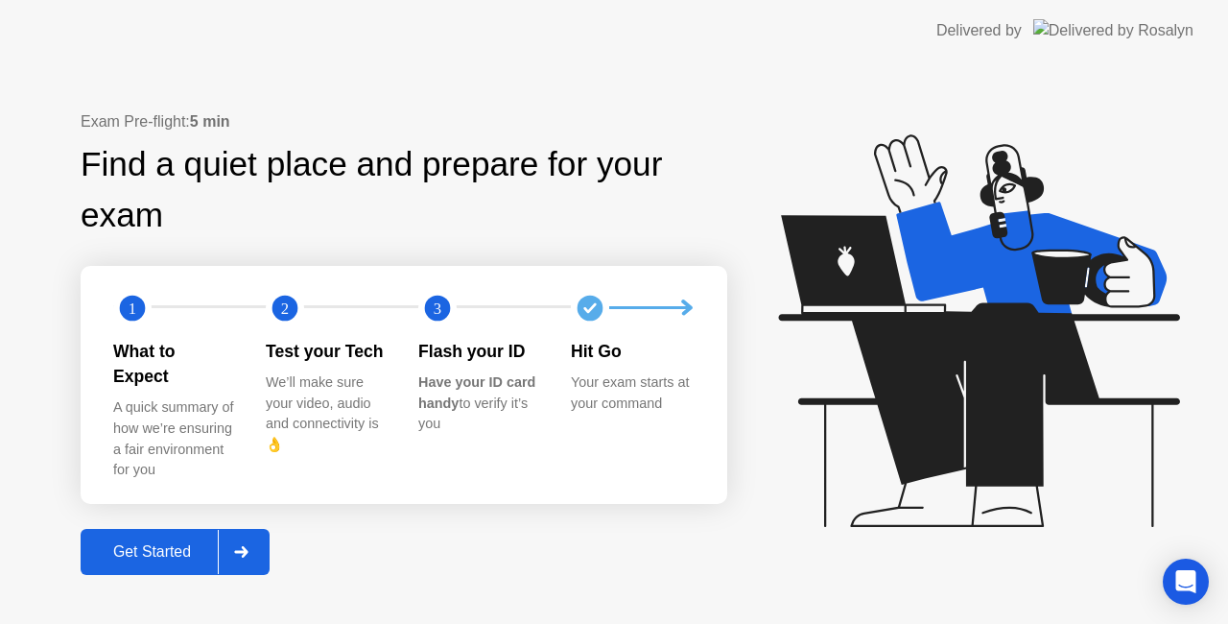
click at [209, 547] on div "Get Started" at bounding box center [151, 551] width 131 height 17
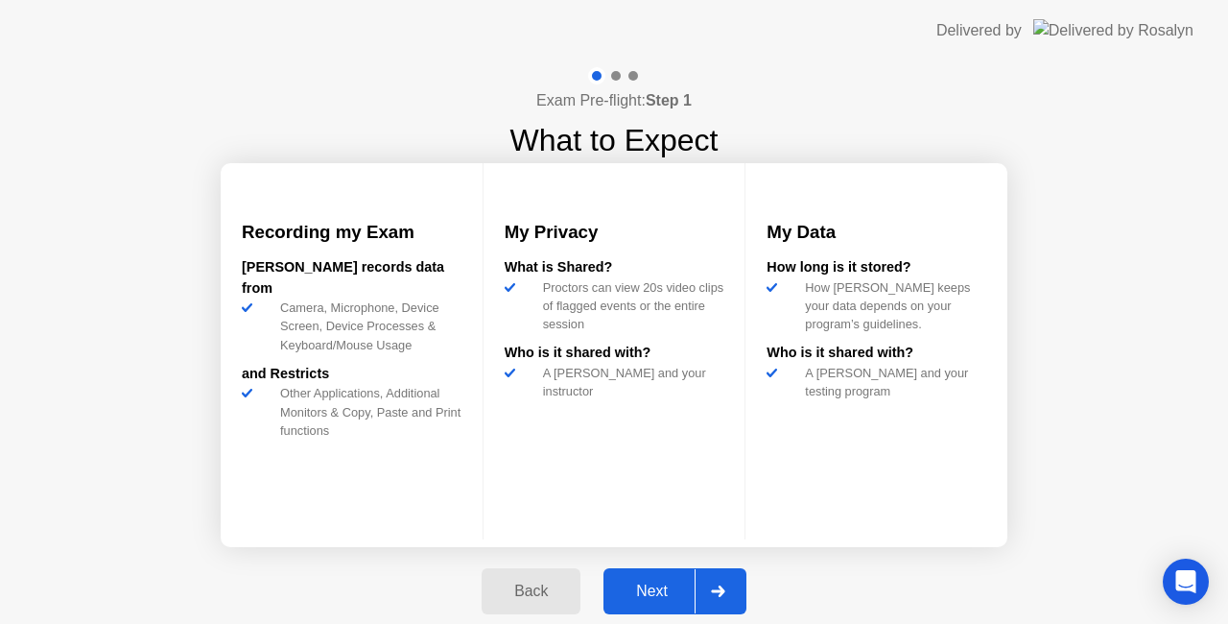
click at [653, 596] on div "Next" at bounding box center [651, 590] width 85 height 17
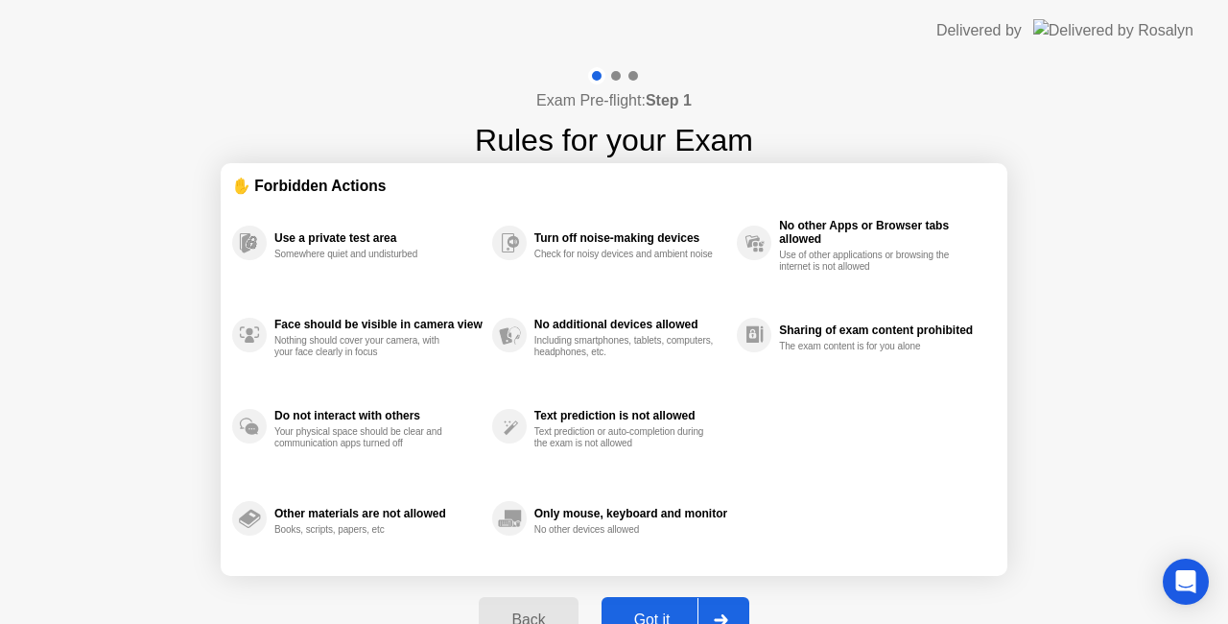
click at [675, 601] on button "Got it" at bounding box center [676, 620] width 148 height 46
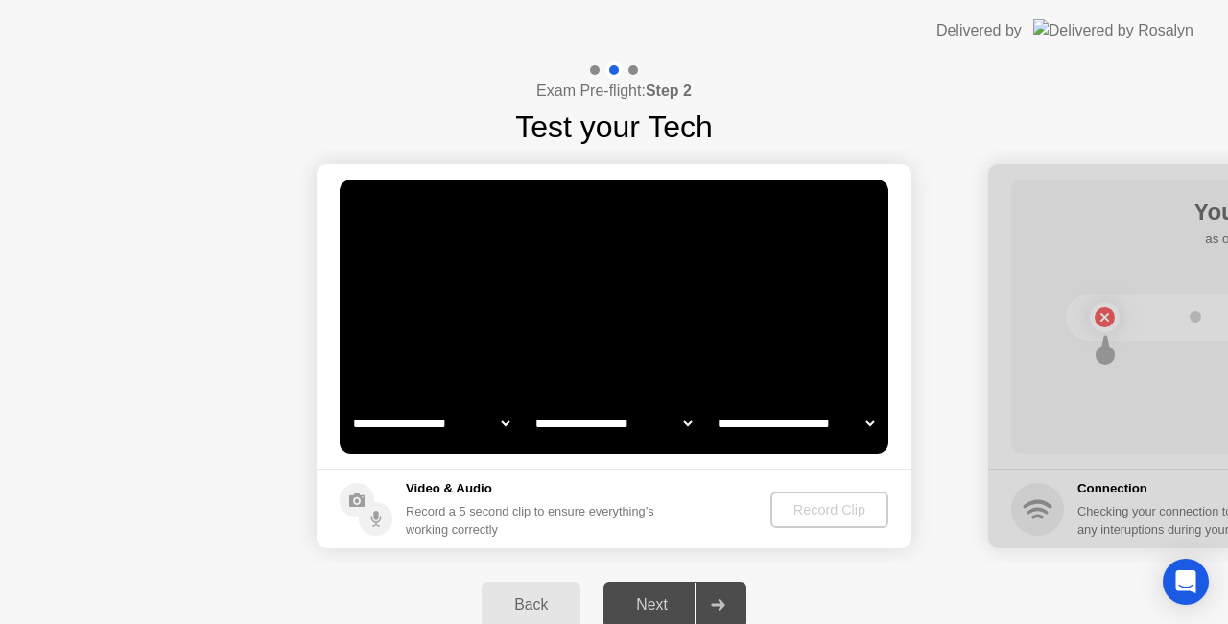
select select "**********"
select select "*******"
click at [807, 512] on div "Record Clip" at bounding box center [830, 509] width 103 height 15
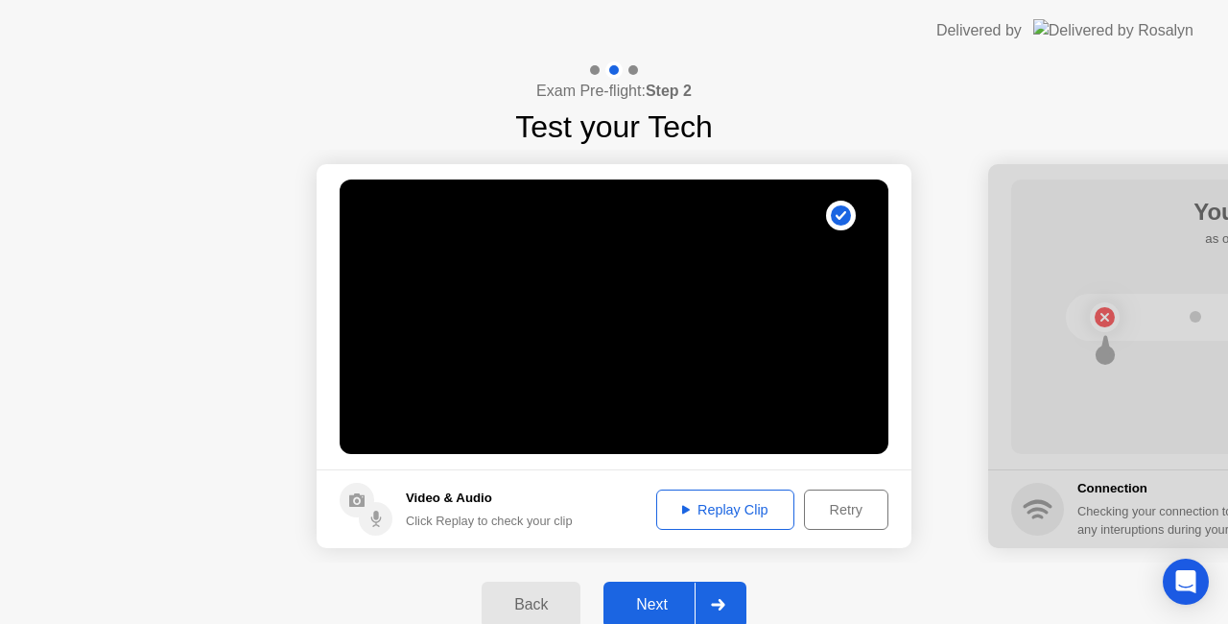
click at [685, 597] on div "Next" at bounding box center [651, 604] width 85 height 17
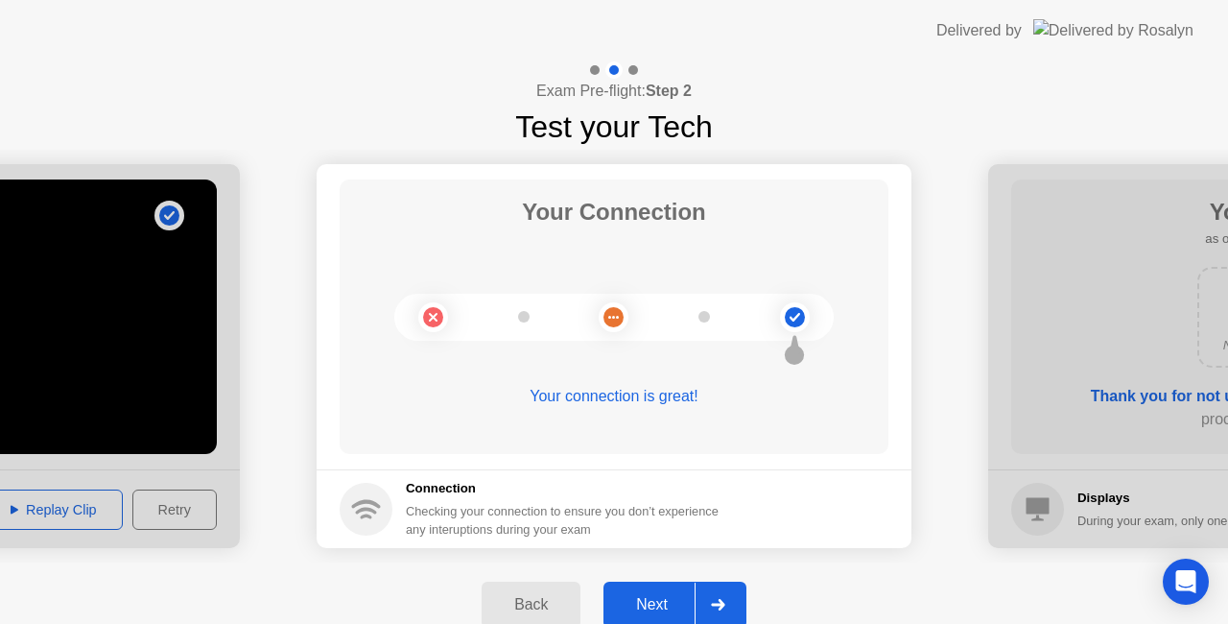
click at [685, 597] on div "Next" at bounding box center [651, 604] width 85 height 17
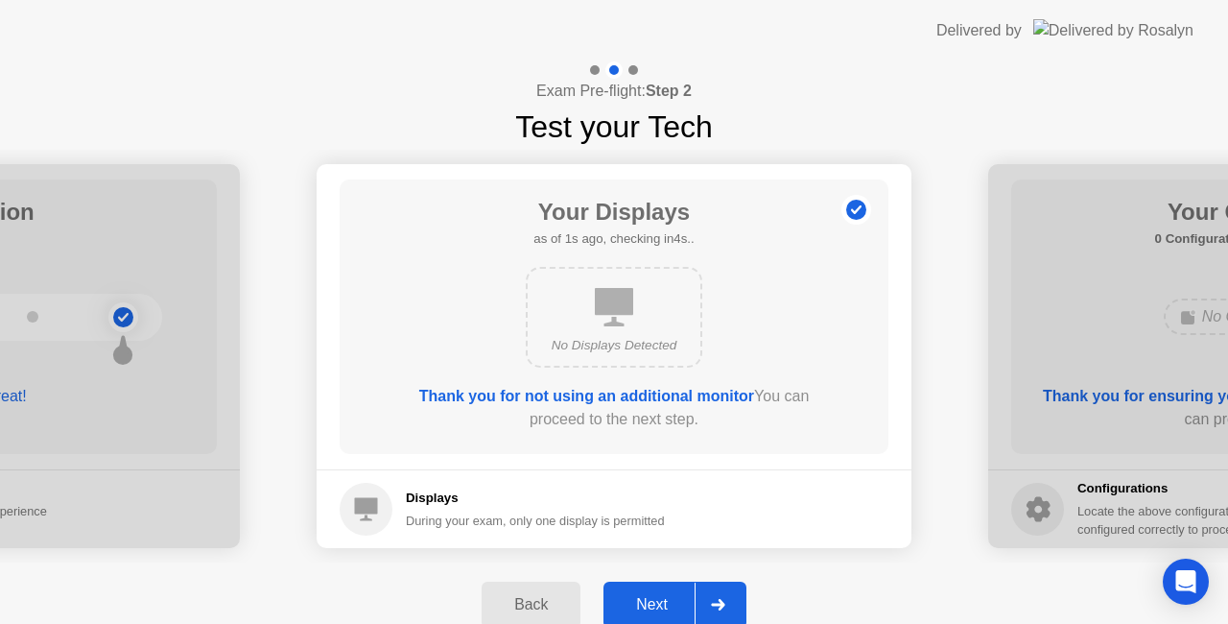
click at [685, 597] on div "Next" at bounding box center [651, 604] width 85 height 17
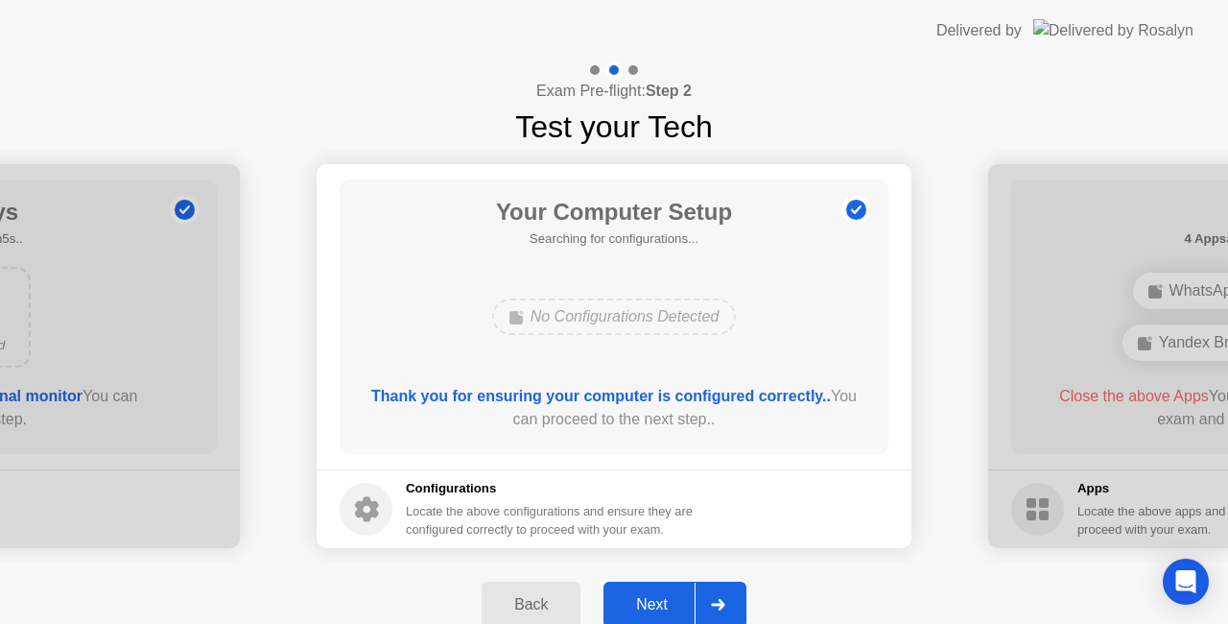
click at [685, 597] on div "Next" at bounding box center [651, 604] width 85 height 17
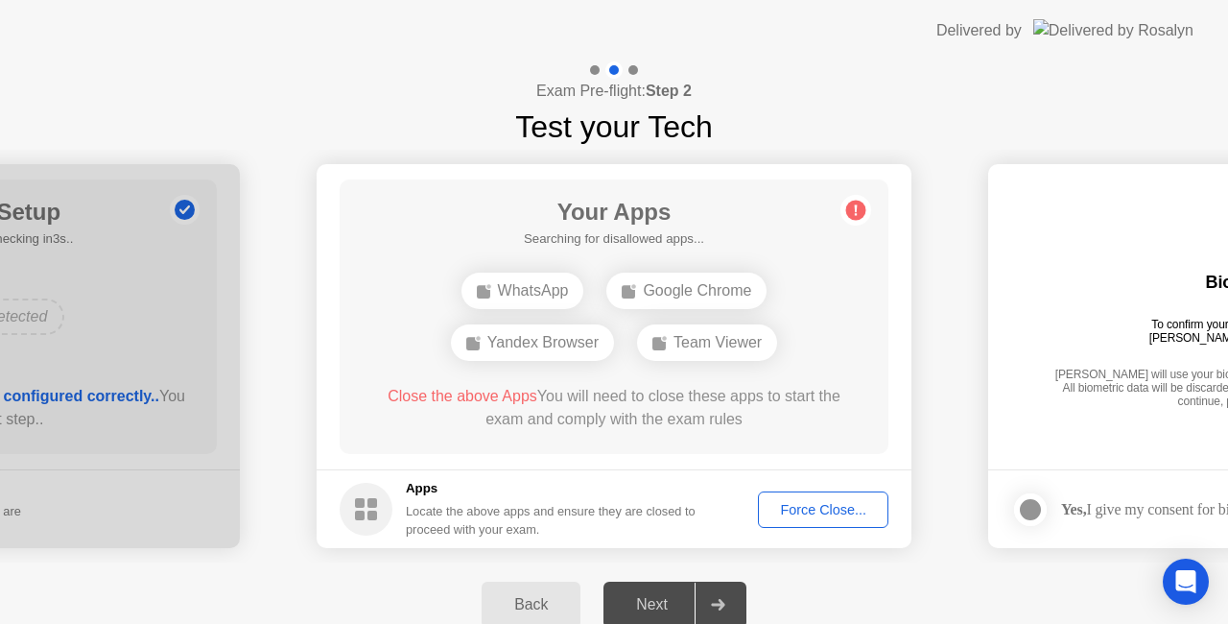
click at [778, 512] on div "Force Close..." at bounding box center [823, 509] width 117 height 15
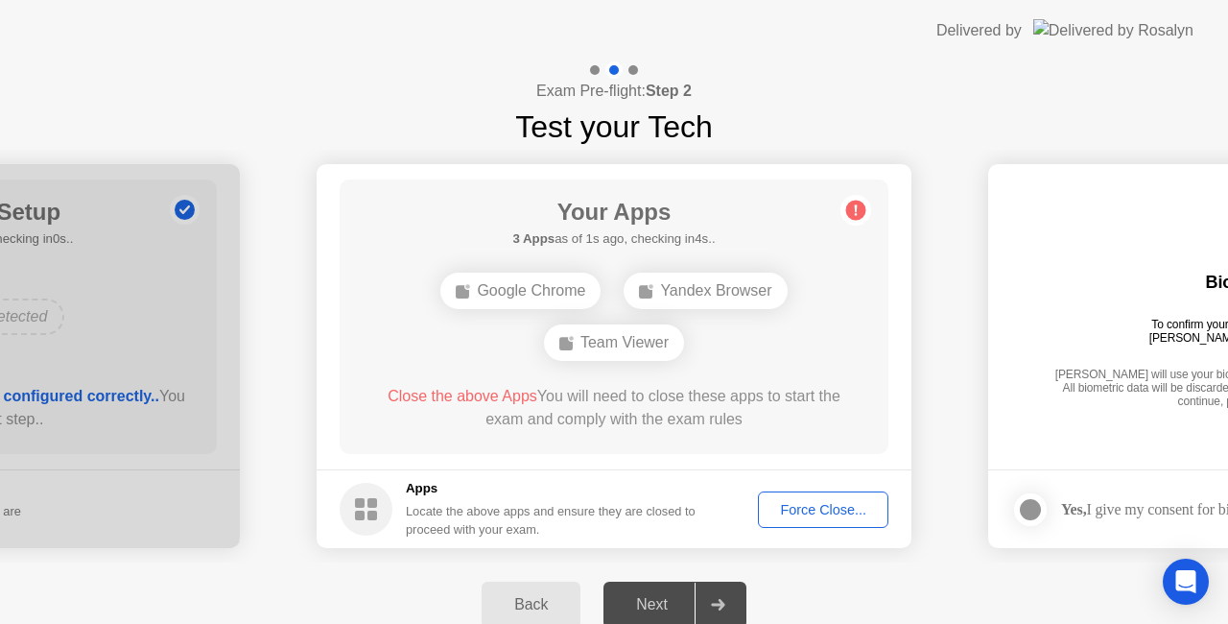
click at [710, 591] on div at bounding box center [718, 604] width 46 height 44
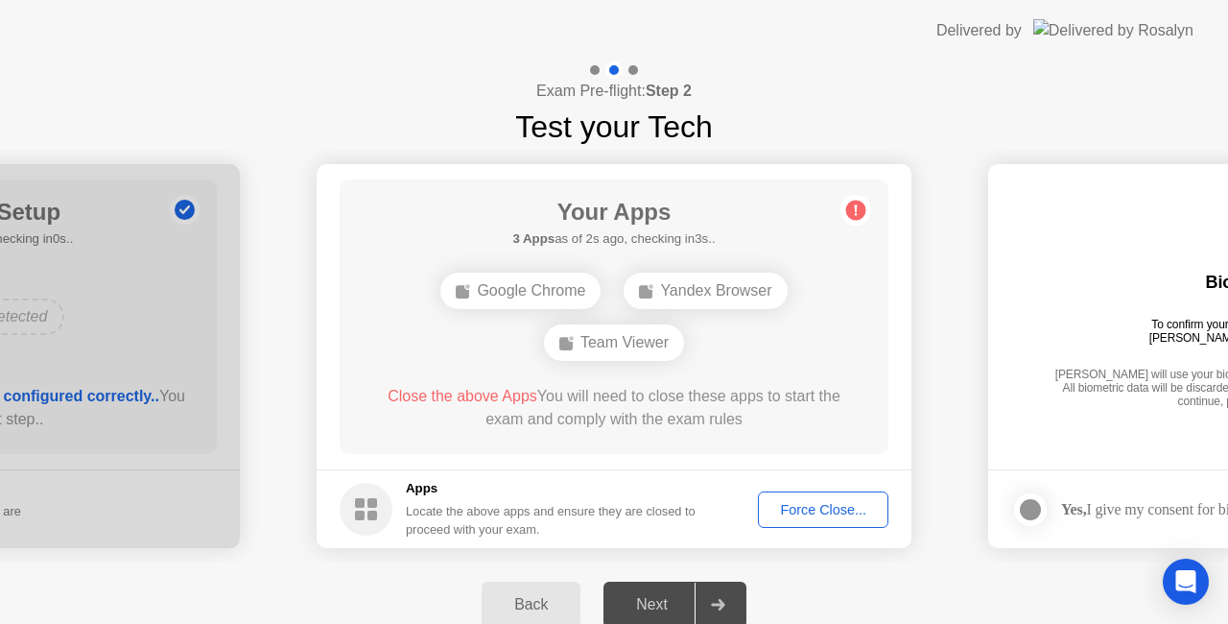
click at [710, 591] on div at bounding box center [718, 604] width 46 height 44
drag, startPoint x: 710, startPoint y: 591, endPoint x: 845, endPoint y: 218, distance: 397.0
click at [845, 218] on div "**********" at bounding box center [614, 353] width 1228 height 585
click at [845, 218] on icon at bounding box center [855, 210] width 31 height 31
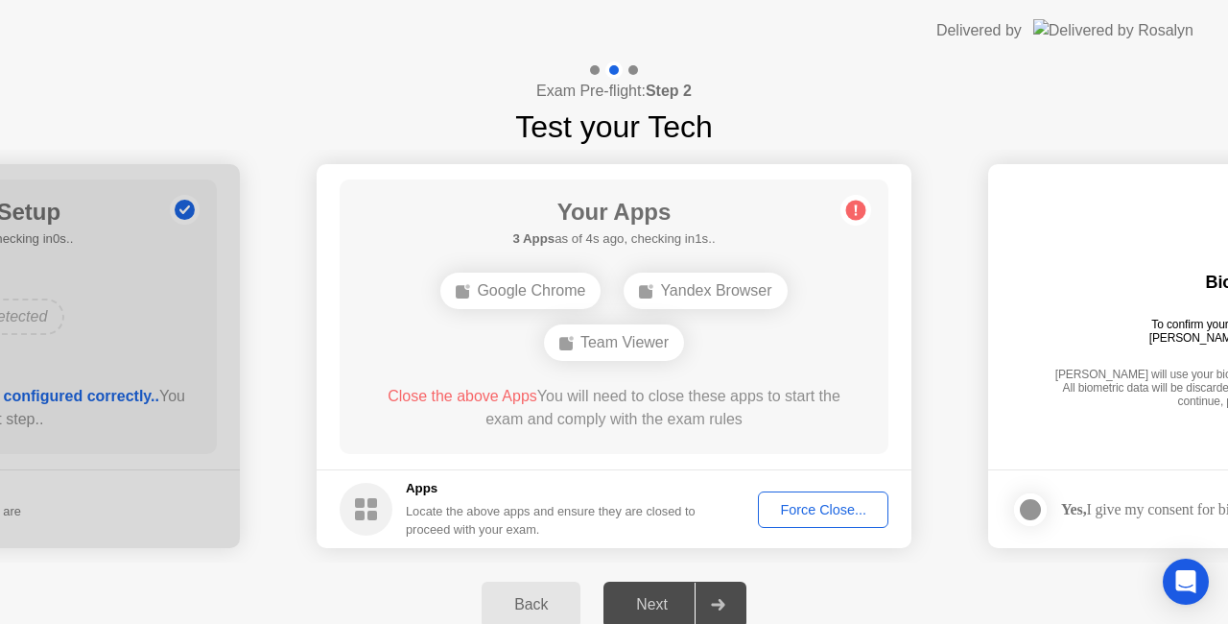
click at [845, 218] on icon at bounding box center [855, 210] width 31 height 31
click at [789, 492] on button "Force Close..." at bounding box center [823, 509] width 130 height 36
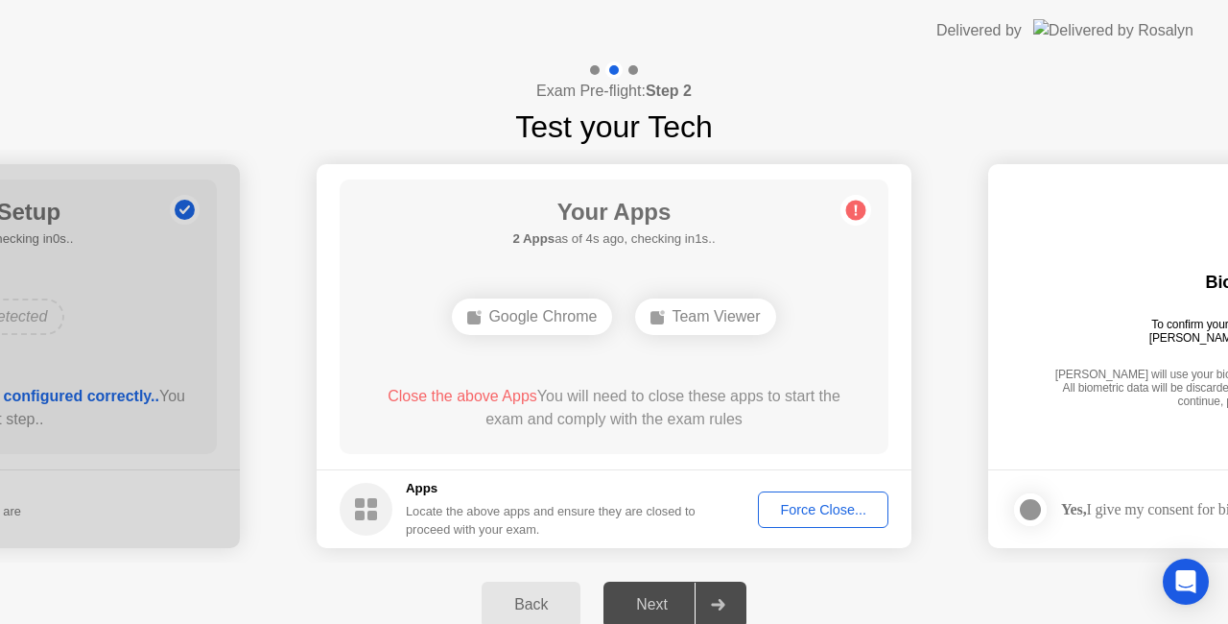
click at [801, 511] on div "Force Close..." at bounding box center [823, 509] width 117 height 15
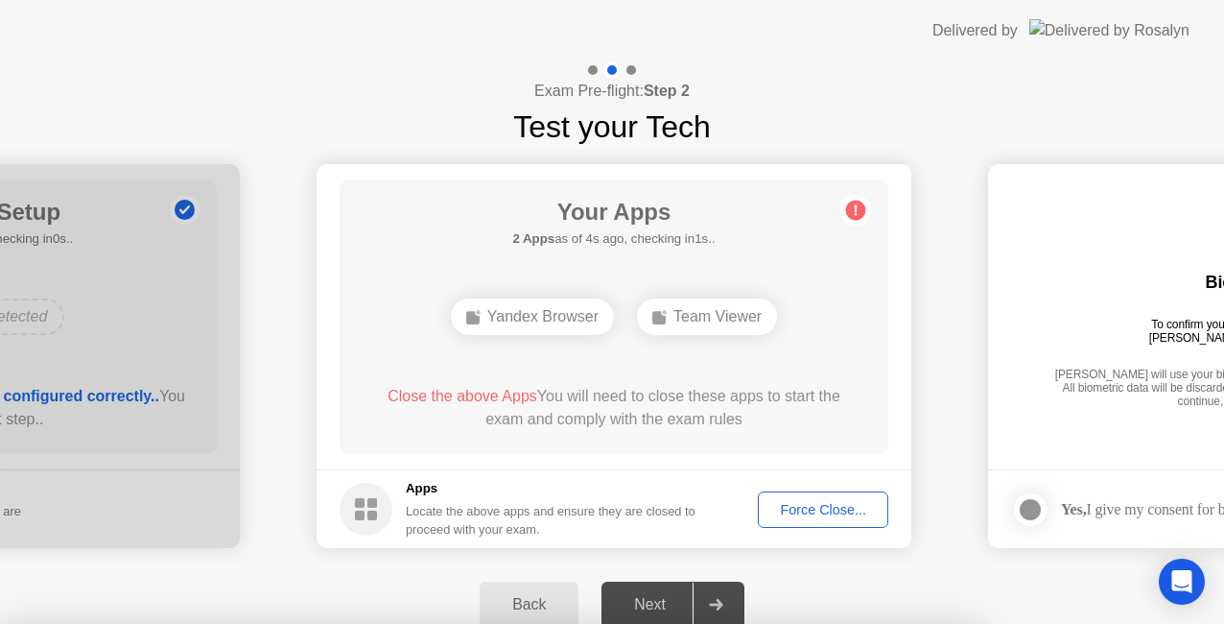
drag, startPoint x: 550, startPoint y: 363, endPoint x: 606, endPoint y: 302, distance: 82.8
click at [692, 623] on div at bounding box center [612, 624] width 1224 height 0
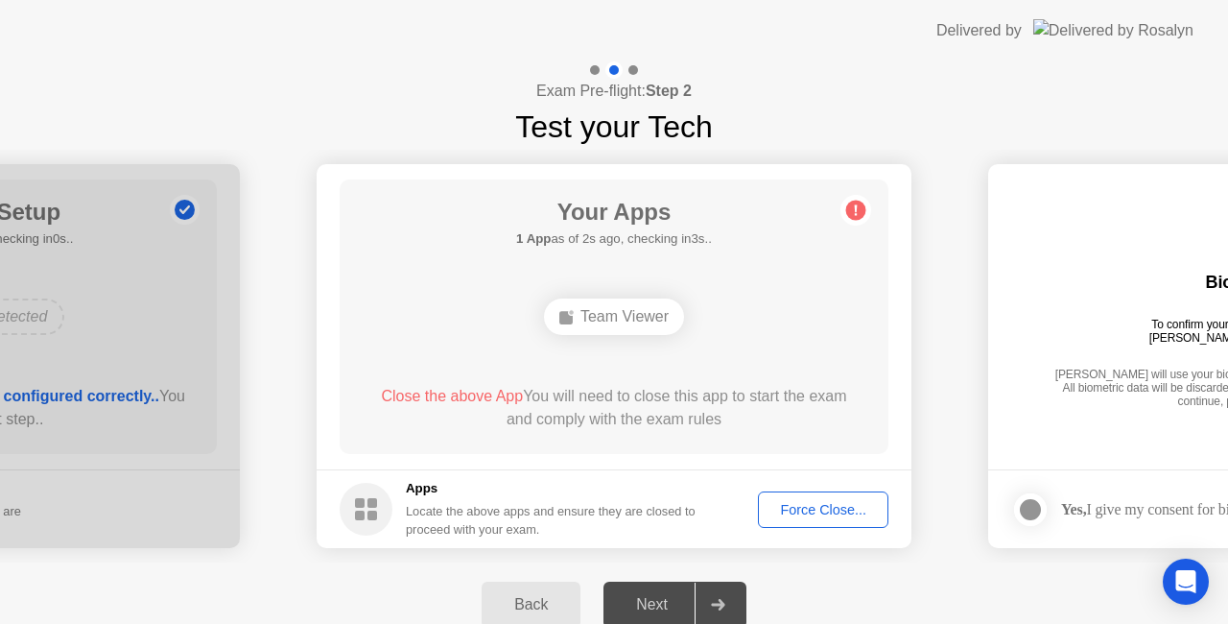
click at [626, 413] on div "Close the above App You will need to close this app to start the exam and compl…" at bounding box center [614, 408] width 494 height 46
click at [773, 503] on div "Force Close..." at bounding box center [823, 509] width 117 height 15
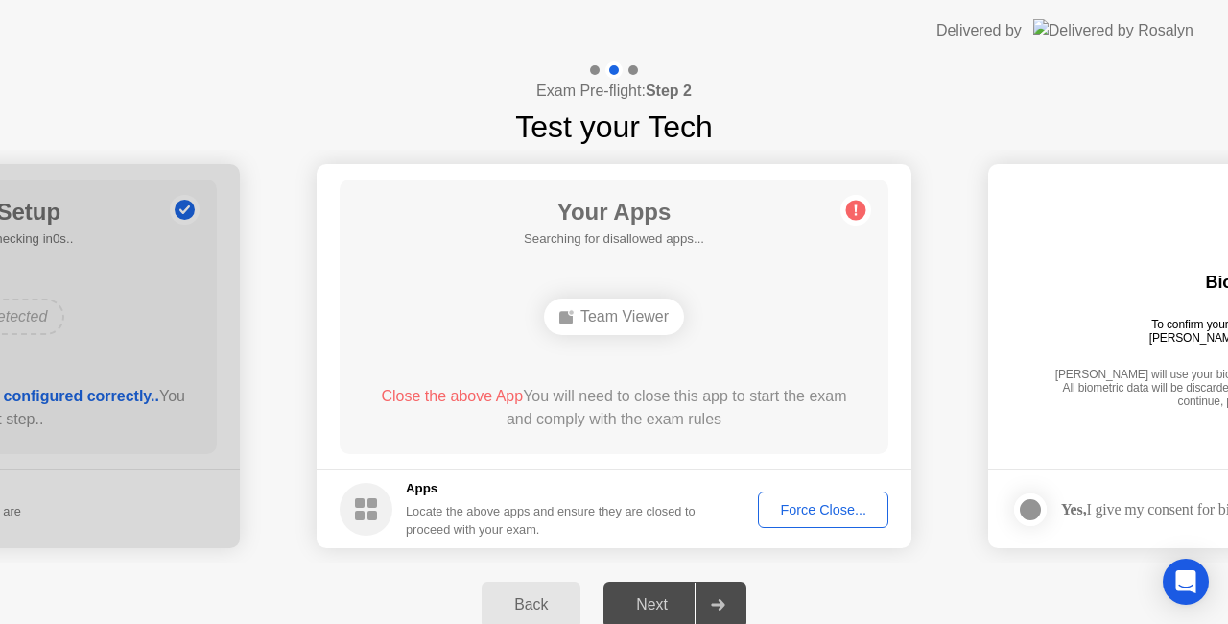
click at [654, 306] on div "Team Viewer" at bounding box center [614, 316] width 140 height 36
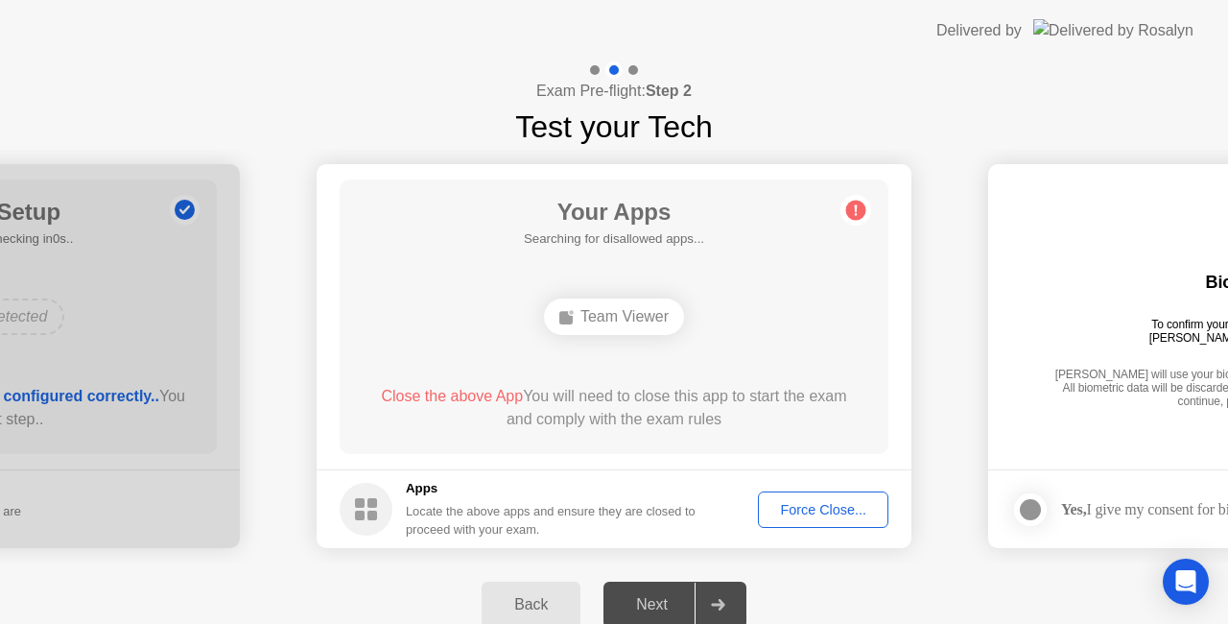
click at [654, 306] on div "Team Viewer" at bounding box center [614, 316] width 140 height 36
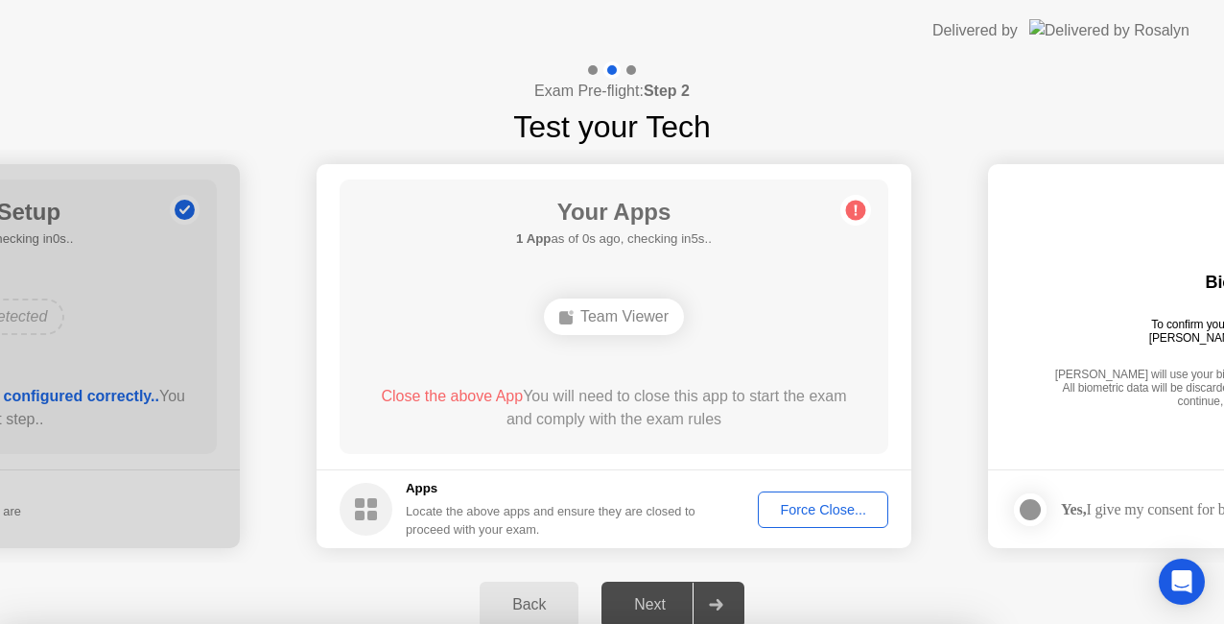
drag, startPoint x: 582, startPoint y: 325, endPoint x: 650, endPoint y: 414, distance: 111.7
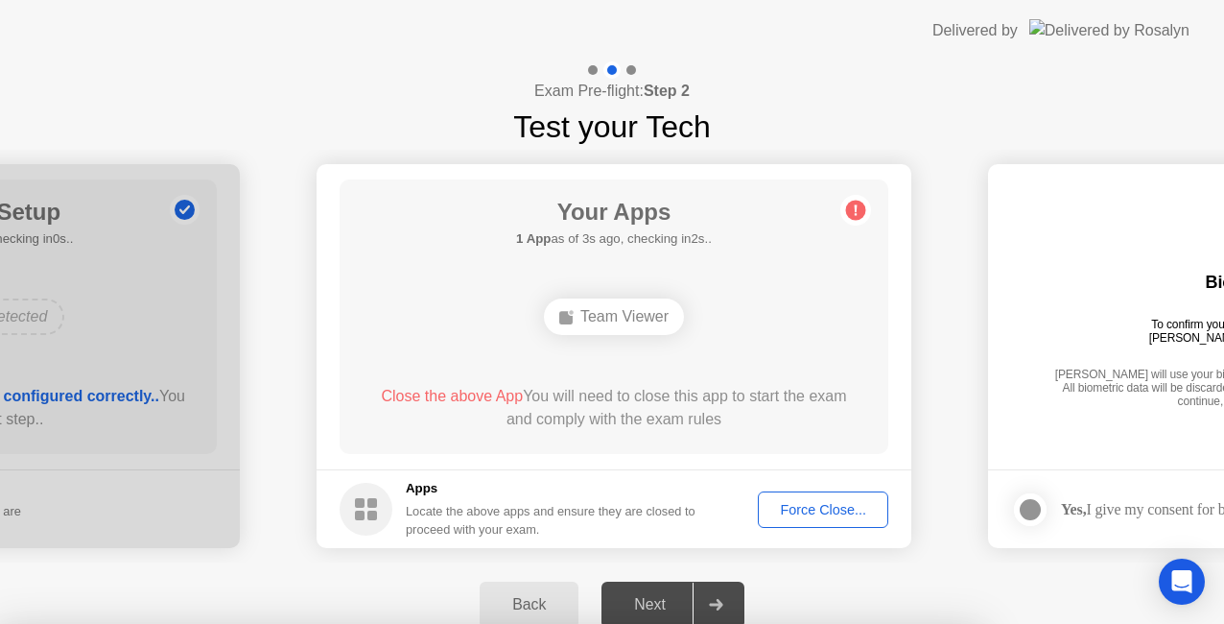
drag, startPoint x: 614, startPoint y: 343, endPoint x: 631, endPoint y: 285, distance: 61.0
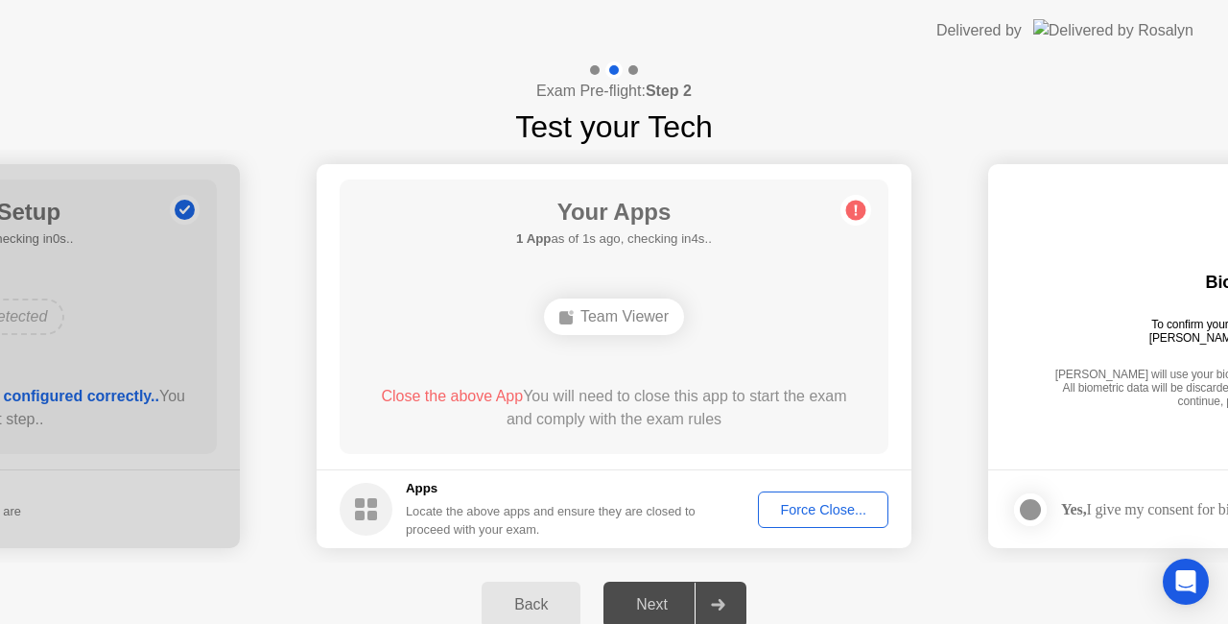
click at [629, 318] on div "Team Viewer" at bounding box center [614, 316] width 140 height 36
click at [338, 517] on footer "Apps Locate the above apps and ensure they are closed to proceed with your exam…" at bounding box center [614, 508] width 595 height 79
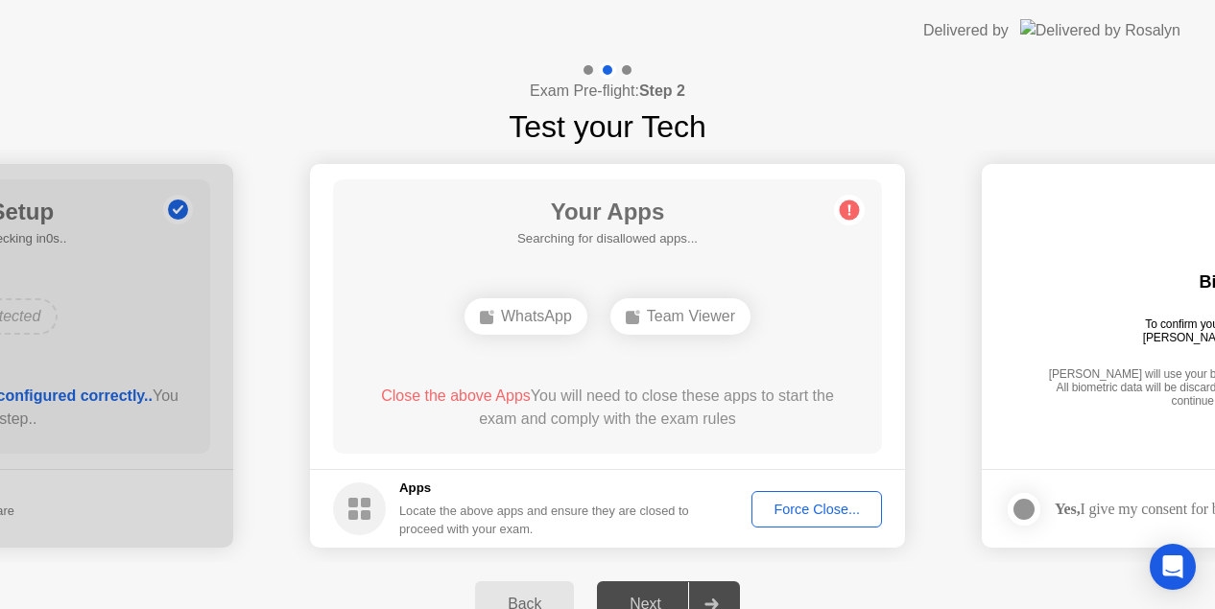
click at [832, 520] on button "Force Close..." at bounding box center [816, 509] width 130 height 36
